Goal: Information Seeking & Learning: Learn about a topic

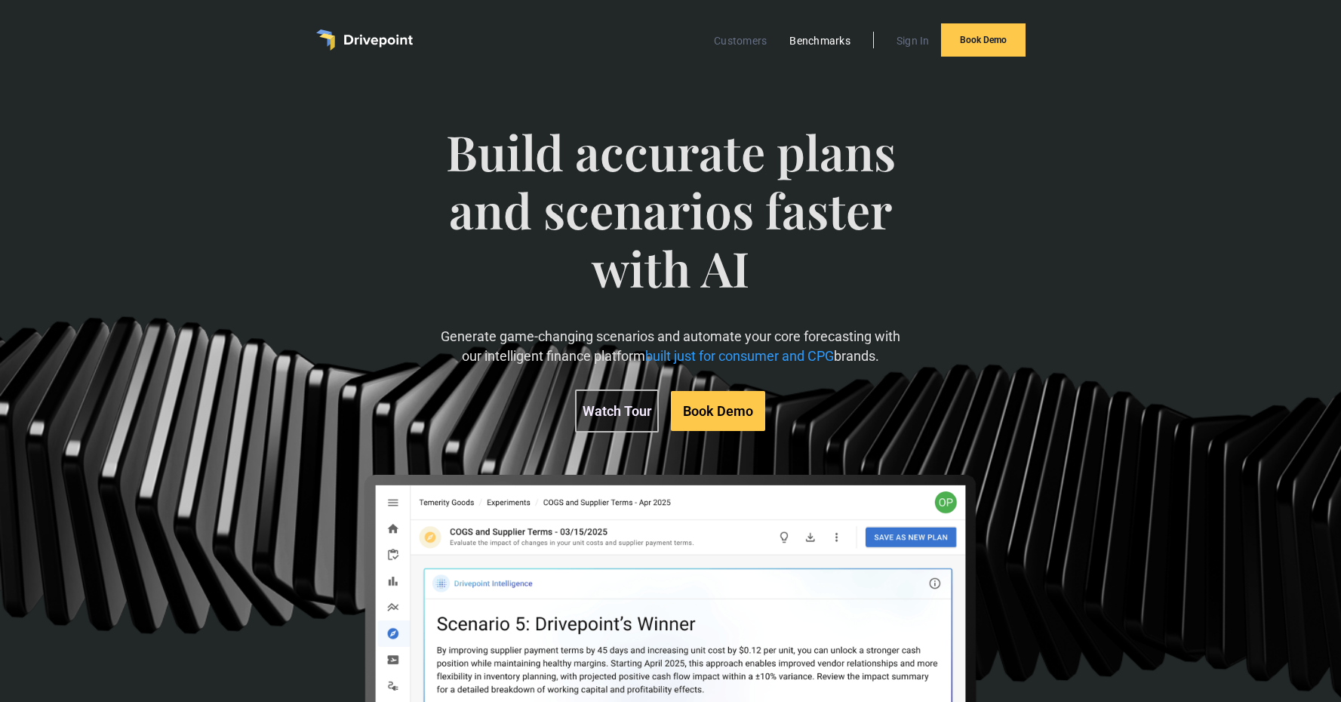
click at [820, 39] on link "Benchmarks" at bounding box center [820, 41] width 76 height 20
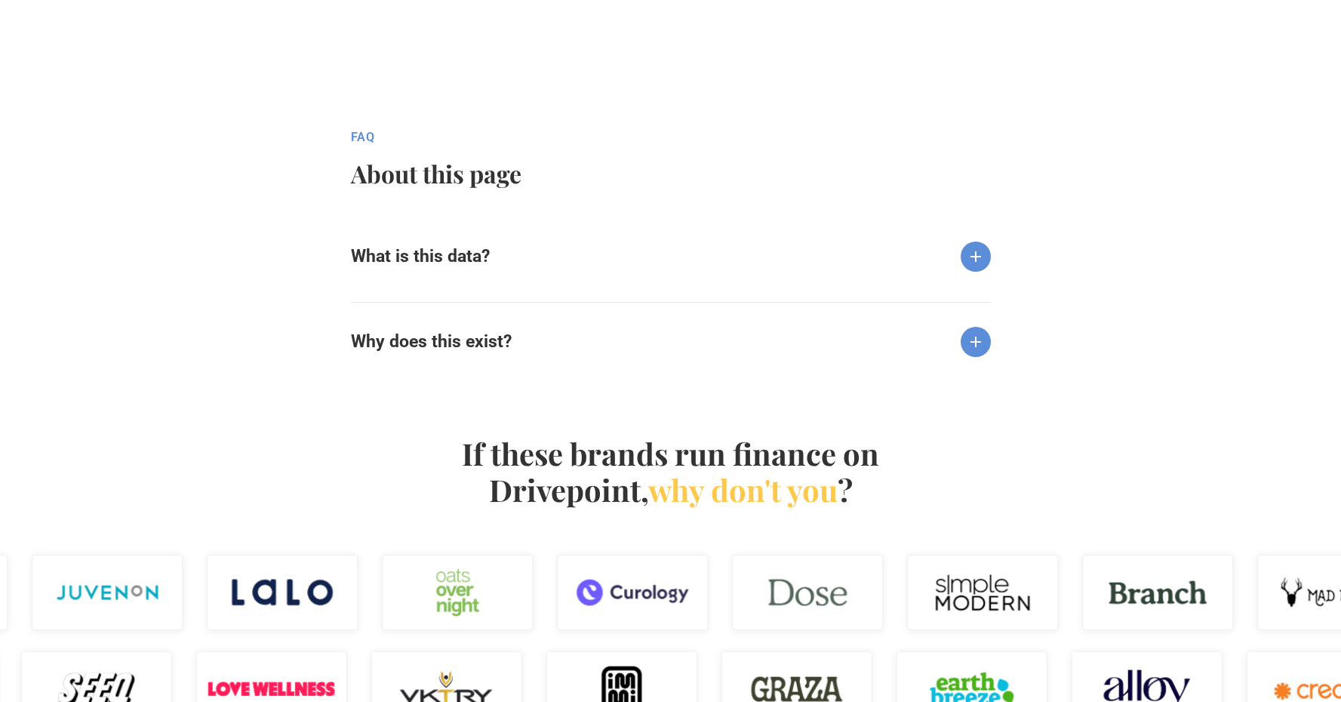
scroll to position [1505, 0]
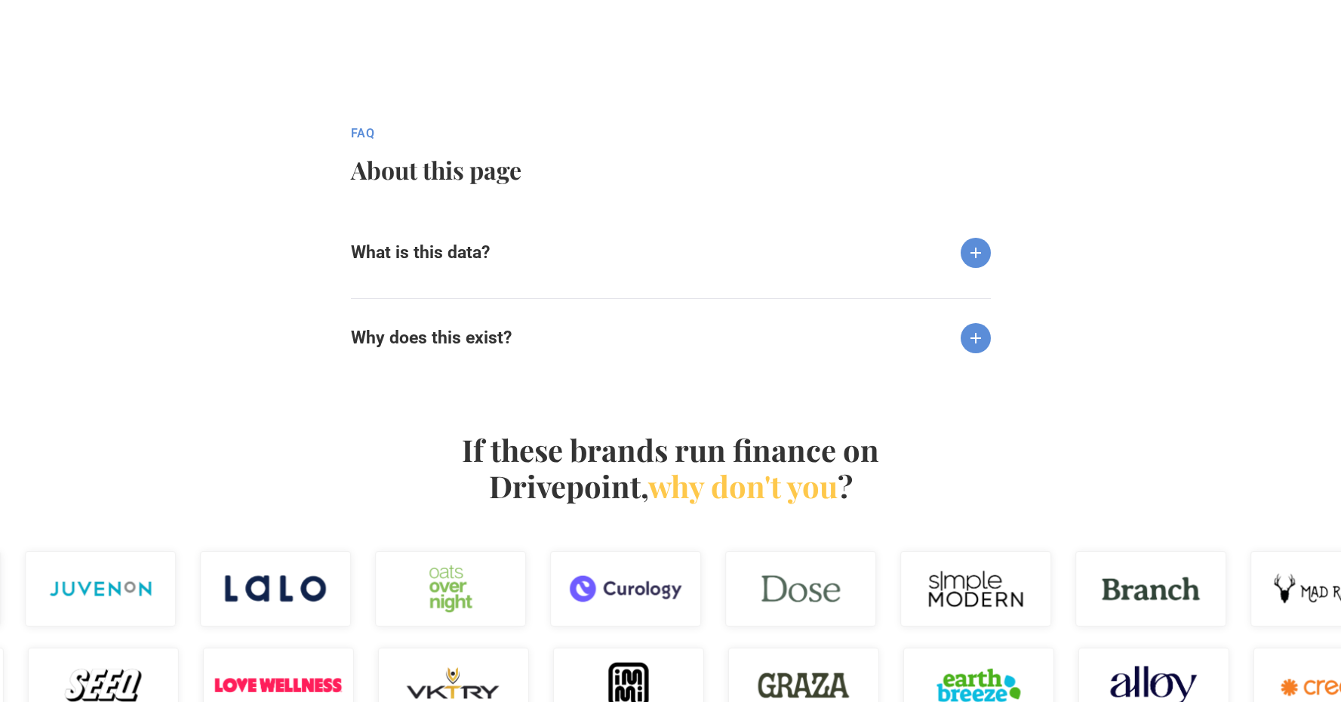
click at [574, 235] on div "What is this data?" at bounding box center [671, 241] width 640 height 54
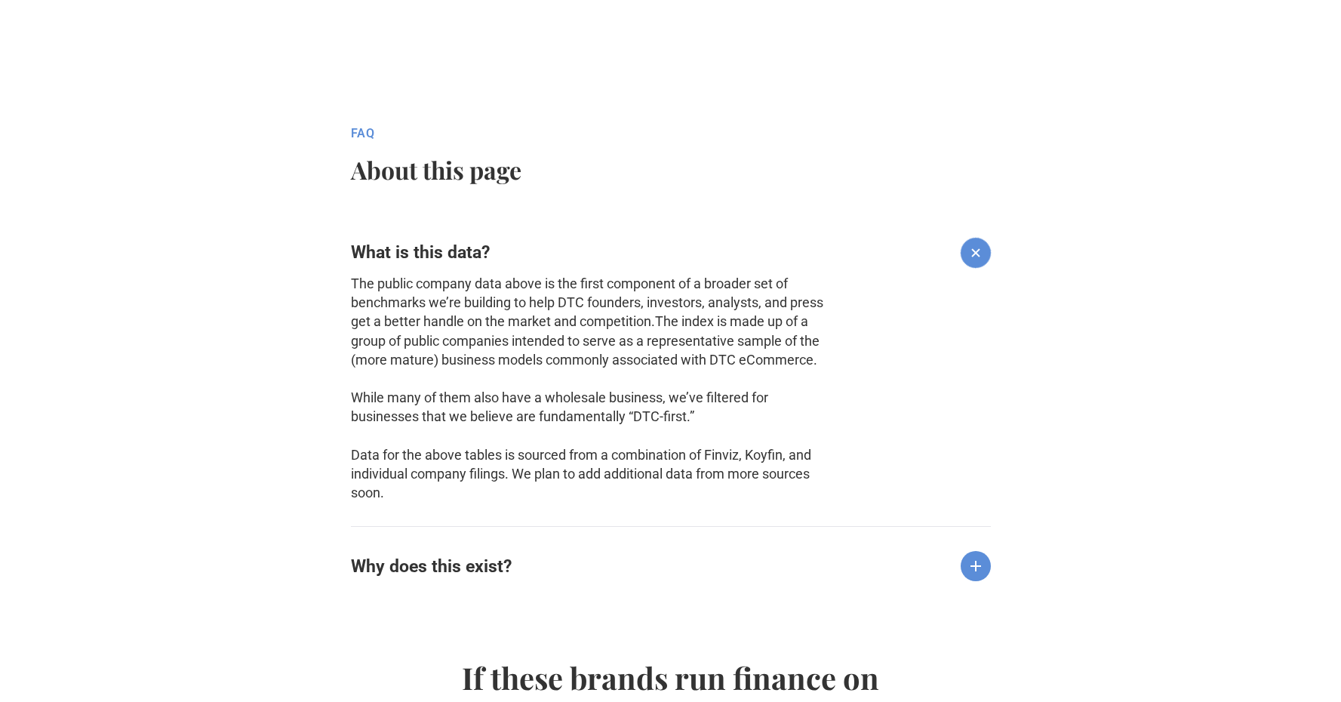
click at [574, 248] on div "What is this data?" at bounding box center [671, 241] width 640 height 54
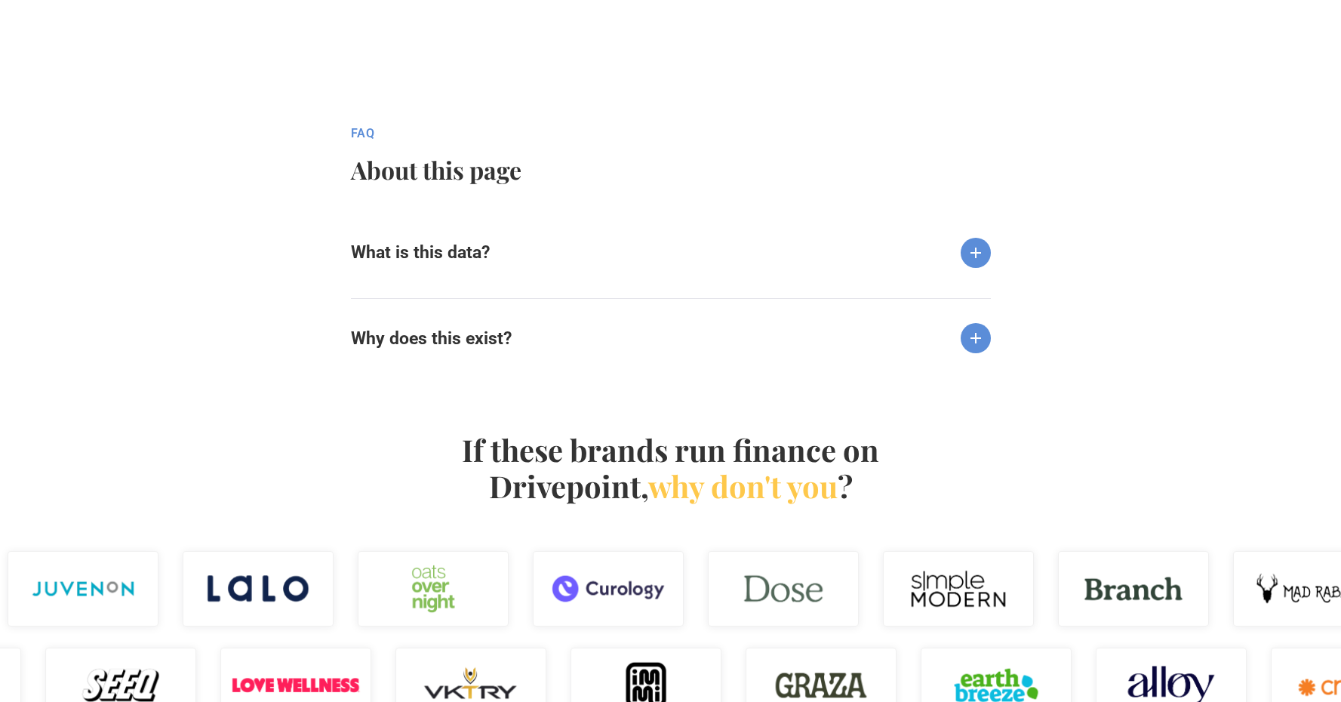
scroll to position [1703, 0]
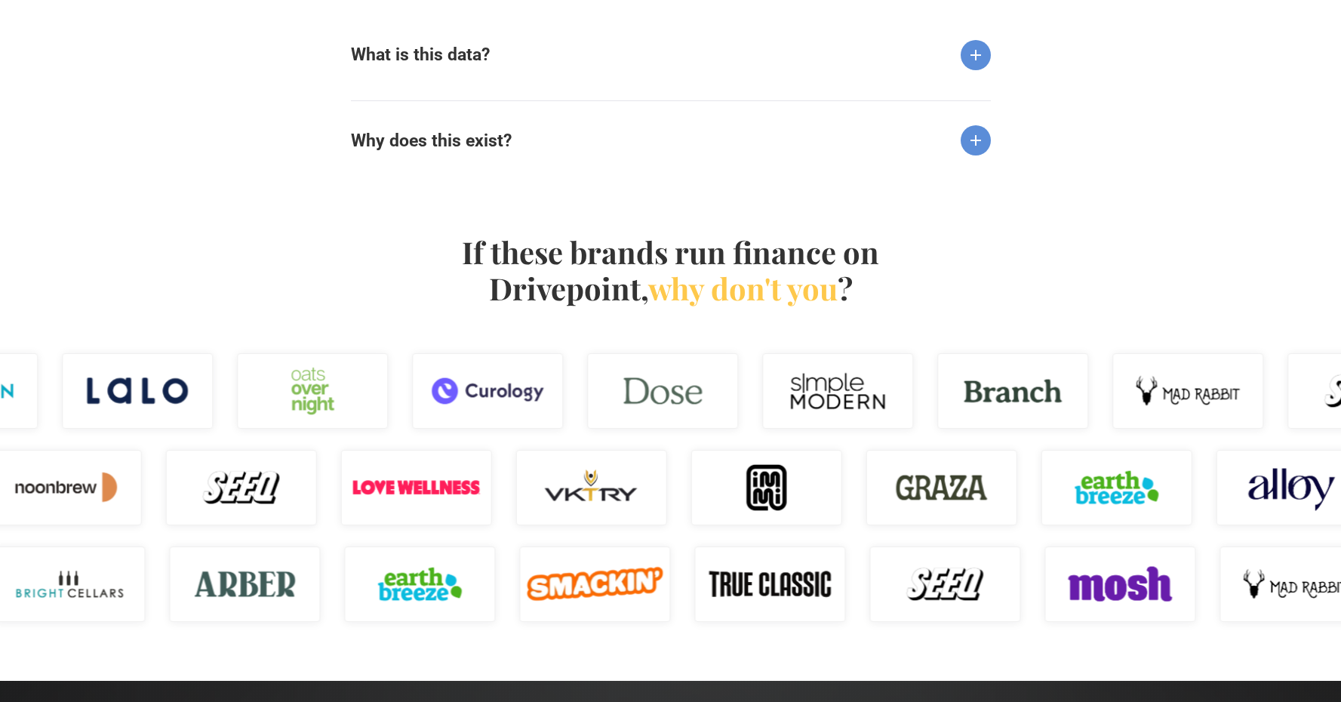
click at [538, 171] on div "fAQ About this page What is this data? The public company data above is the fir…" at bounding box center [670, 56] width 1341 height 257
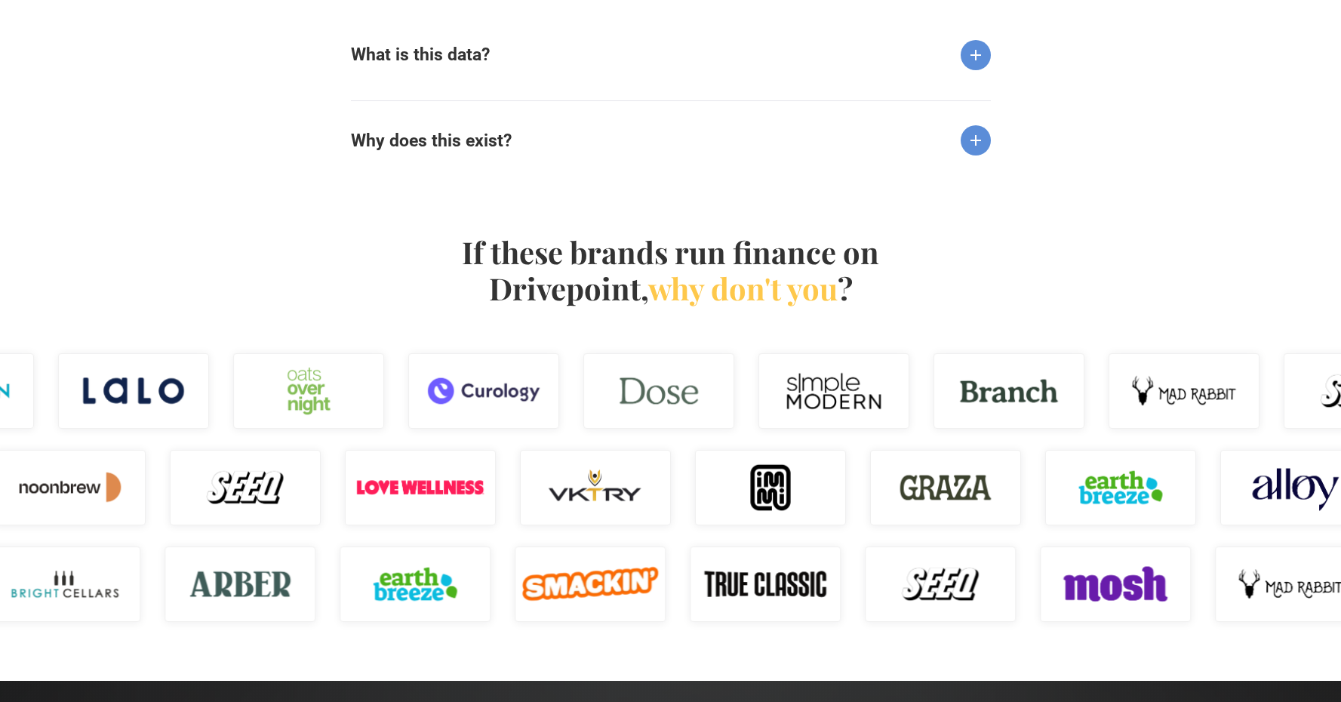
click at [540, 137] on div "Why does this exist?" at bounding box center [671, 127] width 640 height 55
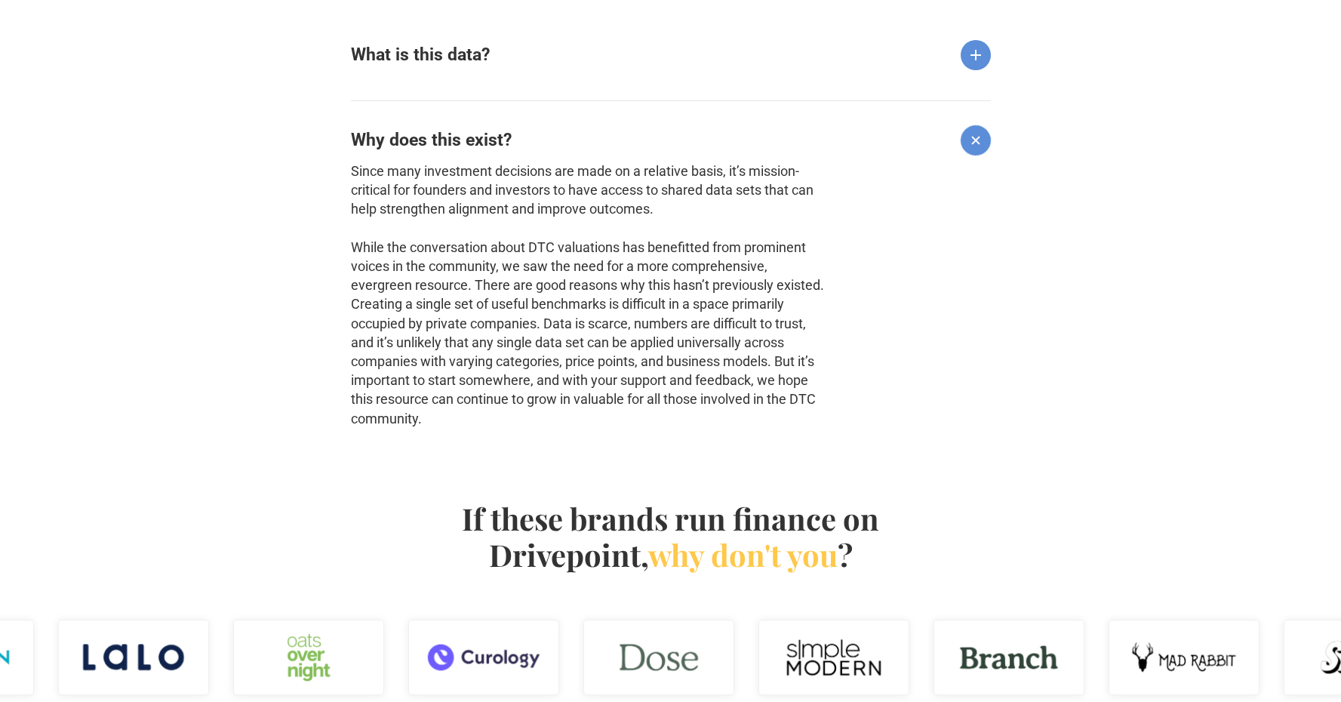
click at [540, 137] on div "Why does this exist?" at bounding box center [671, 127] width 640 height 55
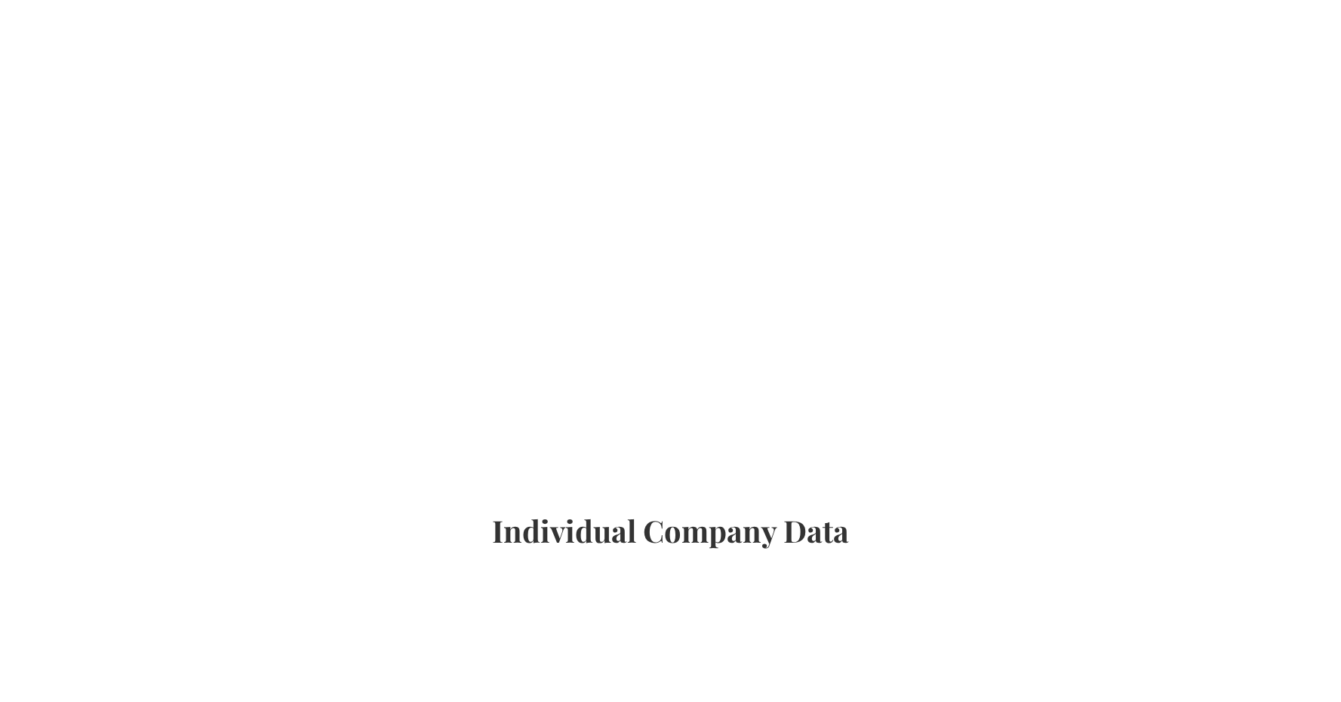
scroll to position [0, 0]
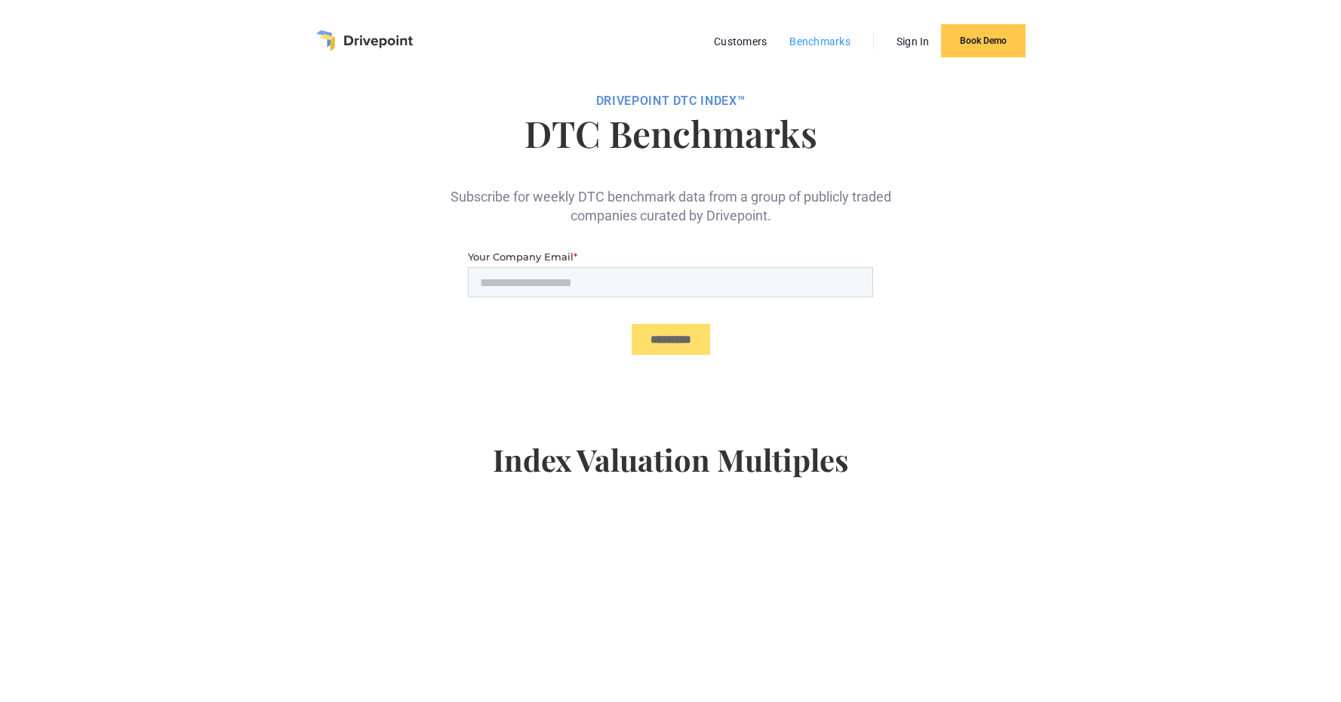
click at [805, 45] on link "Benchmarks" at bounding box center [820, 42] width 76 height 20
click at [749, 43] on link "Customers" at bounding box center [741, 42] width 68 height 20
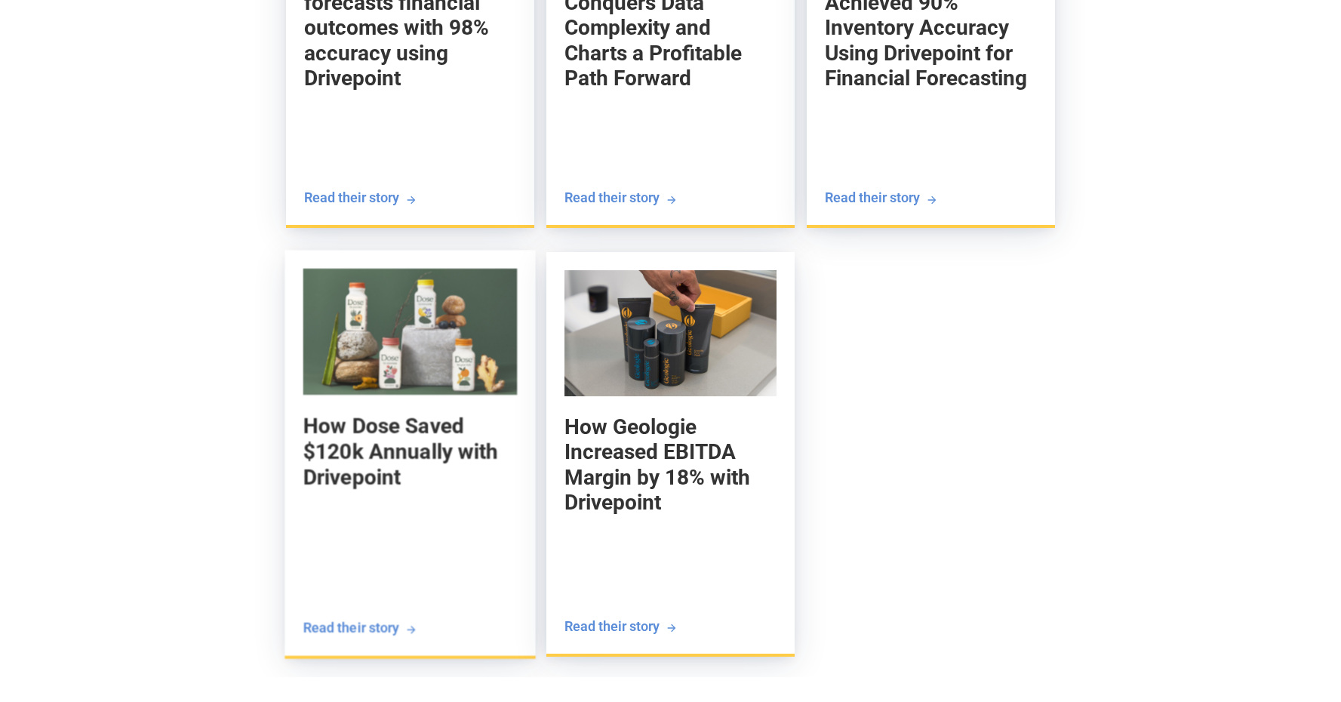
scroll to position [2542, 0]
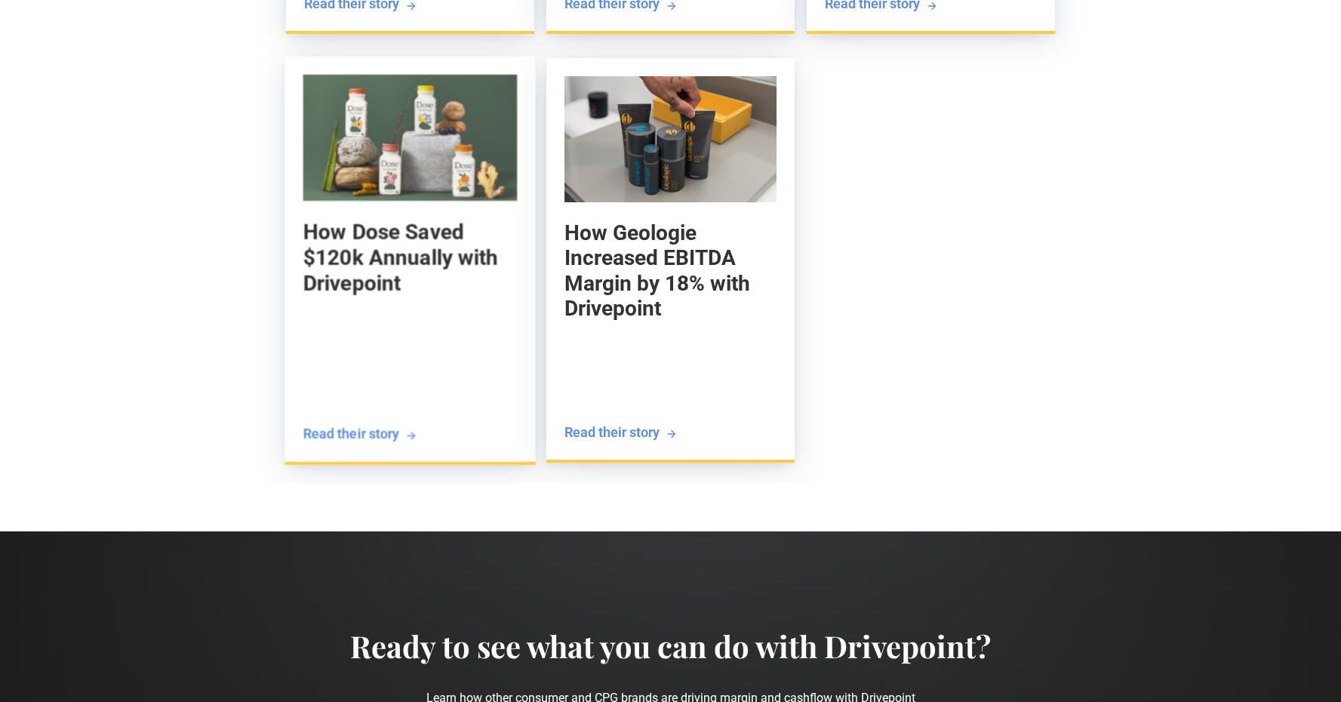
click at [444, 406] on div "How Dose Saved $120k Annually with Drivepoint Vasu Goyal Founder" at bounding box center [410, 322] width 214 height 205
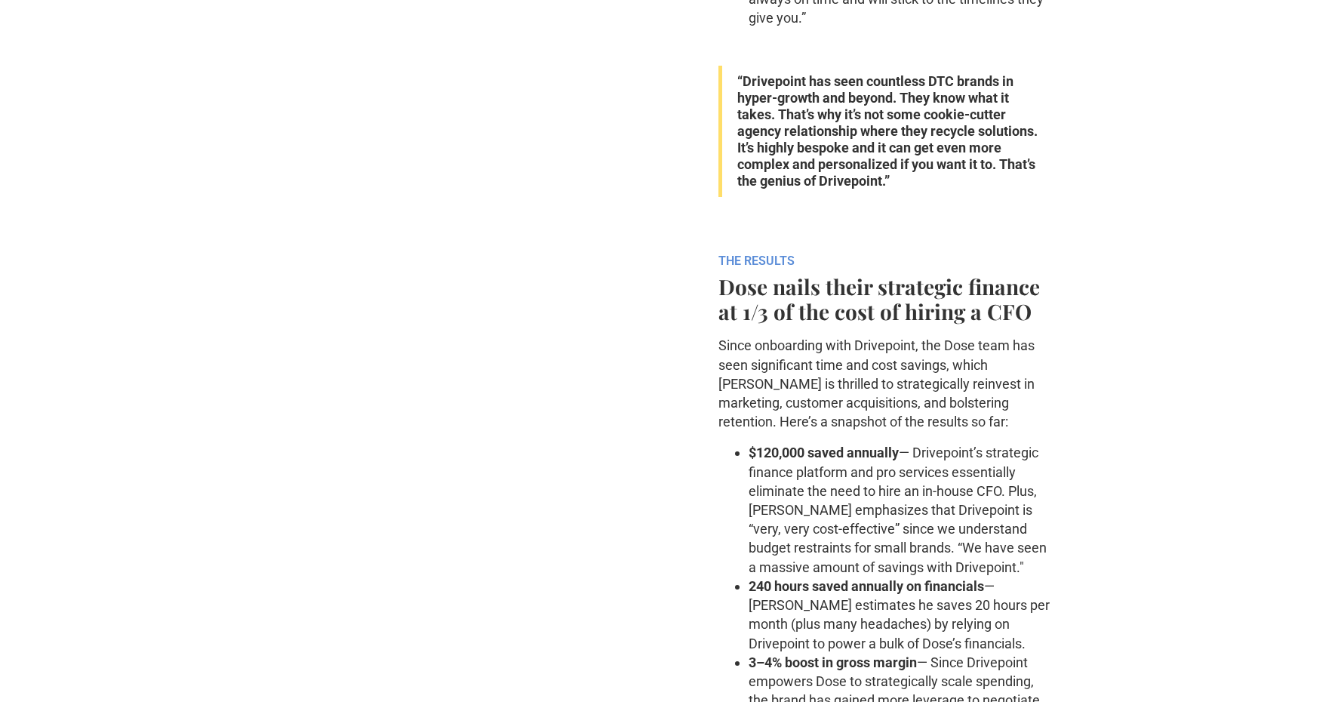
scroll to position [3368, 0]
